Goal: Task Accomplishment & Management: Manage account settings

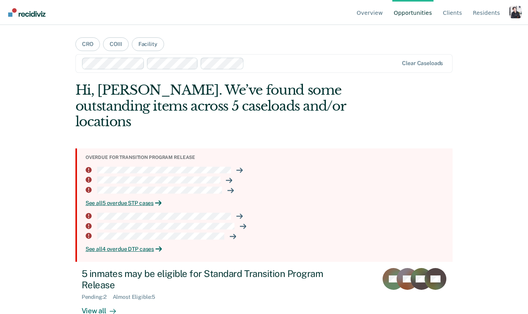
click at [517, 16] on div "Profile dropdown button" at bounding box center [516, 12] width 12 height 12
click at [494, 70] on div "Overview Opportunities Client s Resident s Profile How it works Log Out CRO COI…" at bounding box center [264, 157] width 528 height 314
click at [515, 16] on div "Profile dropdown button" at bounding box center [516, 12] width 12 height 12
click at [475, 61] on link "Log Out" at bounding box center [484, 61] width 50 height 7
